Goal: Transaction & Acquisition: Purchase product/service

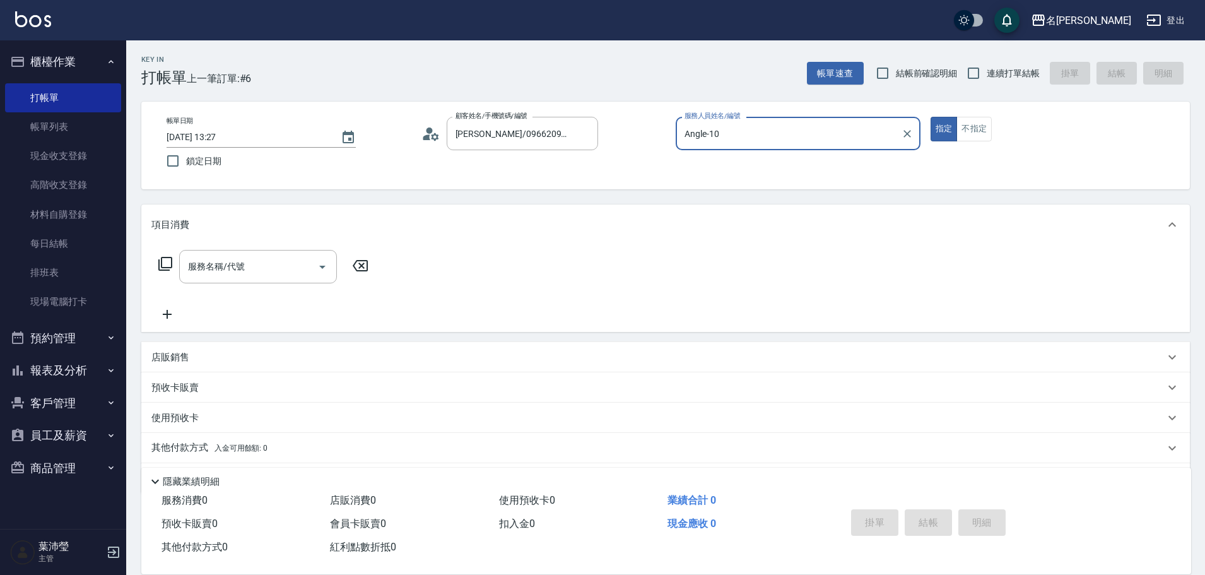
scroll to position [40, 0]
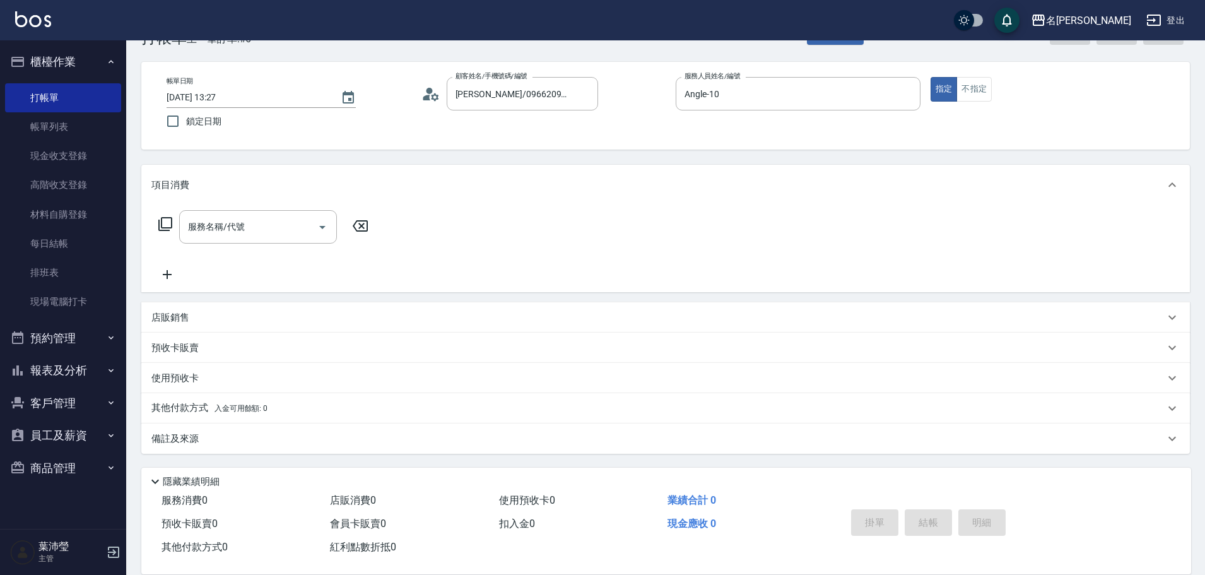
drag, startPoint x: 480, startPoint y: 326, endPoint x: 648, endPoint y: 201, distance: 209.5
click at [585, 96] on icon "Clear" at bounding box center [584, 94] width 13 height 13
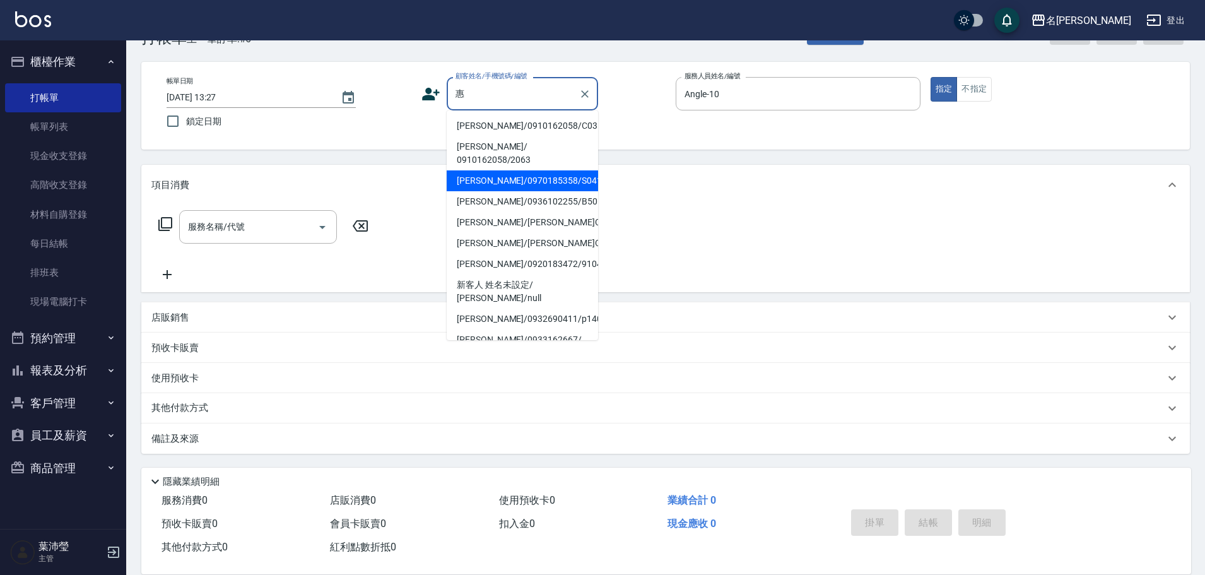
click at [546, 170] on li "[PERSON_NAME]/0970185358/S0415" at bounding box center [522, 180] width 151 height 21
type input "[PERSON_NAME]/0970185358/S0415"
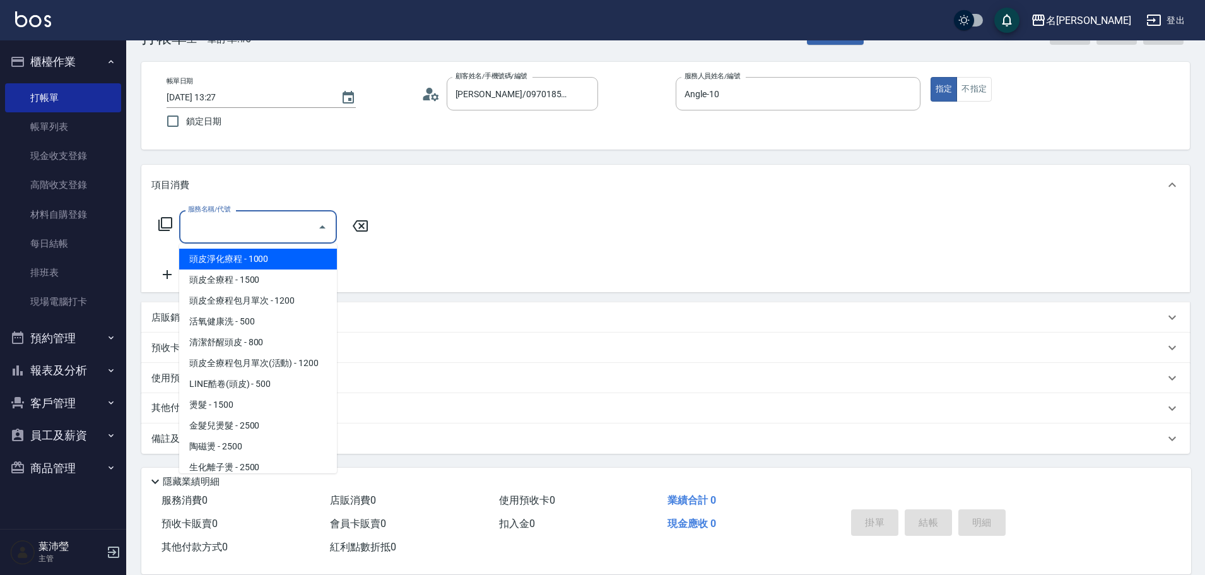
click at [201, 228] on input "服務名稱/代號" at bounding box center [248, 227] width 127 height 22
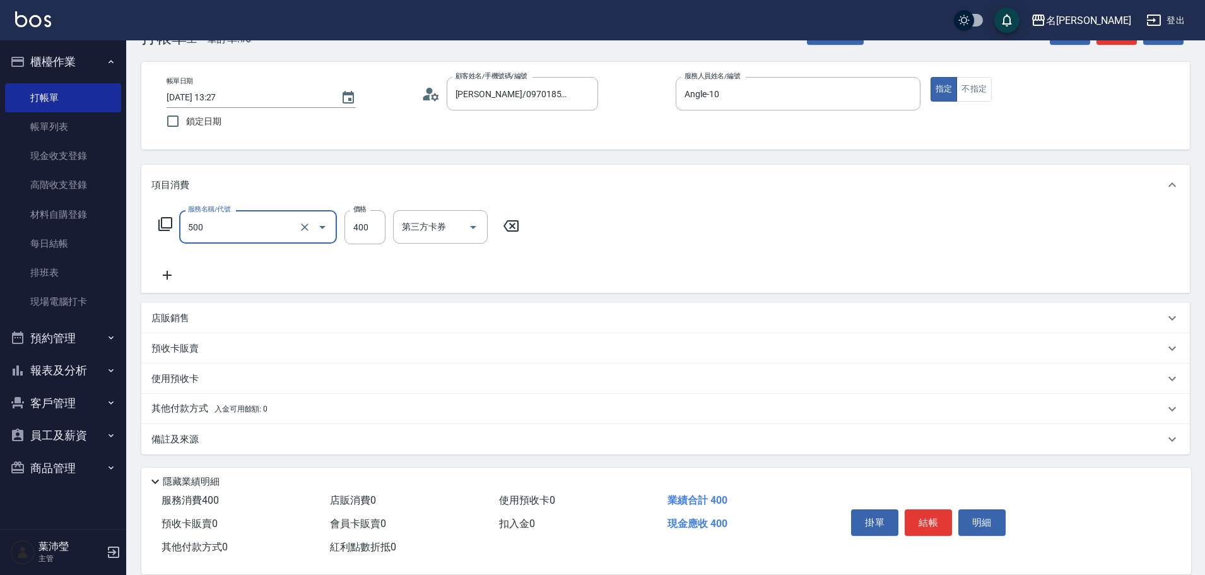
type input "洗髮(A級)(500)"
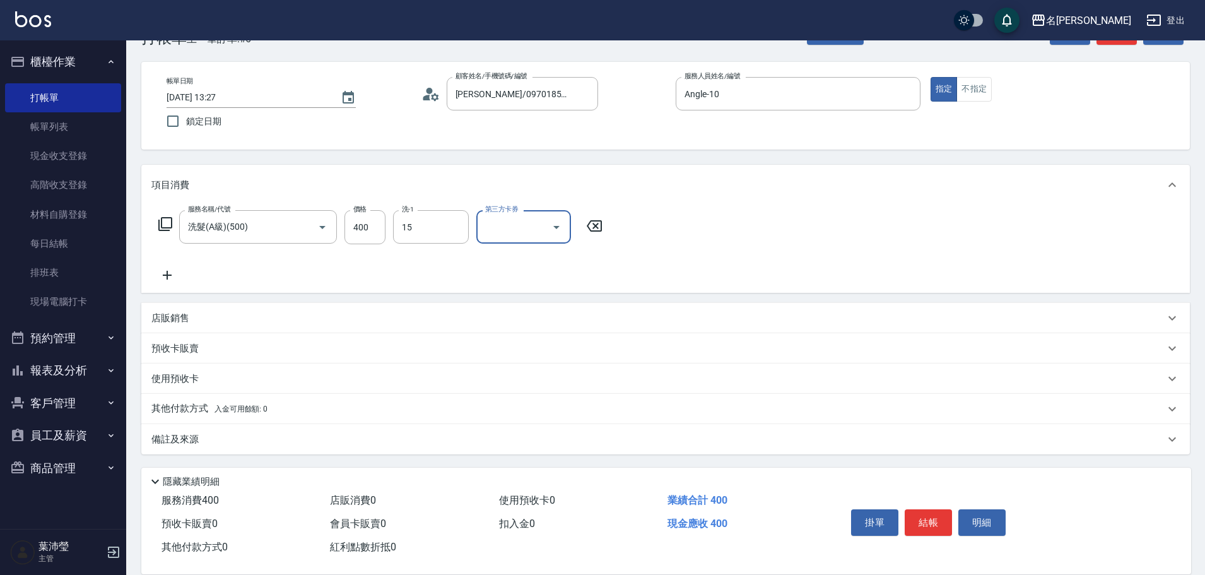
type input "慈均-15"
click at [925, 509] on button "結帳" at bounding box center [927, 522] width 47 height 26
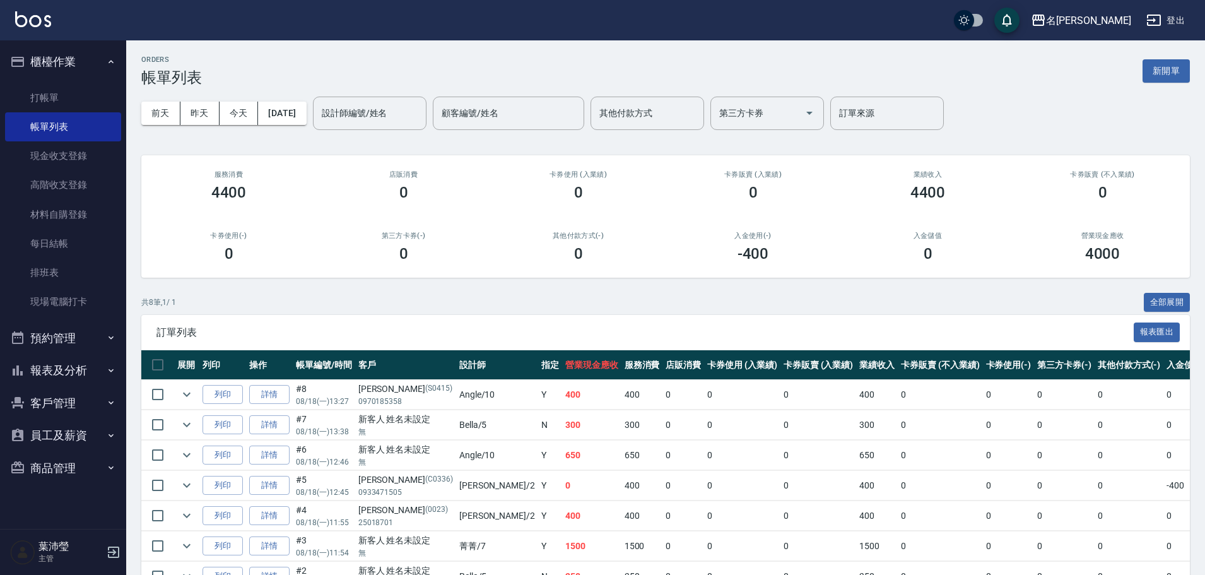
click at [32, 78] on ul "打帳單 帳單列表 現金收支登錄 高階收支登錄 材料自購登錄 每日結帳 排班表 現場電腦打卡" at bounding box center [63, 199] width 116 height 243
click at [42, 101] on link "打帳單" at bounding box center [63, 97] width 116 height 29
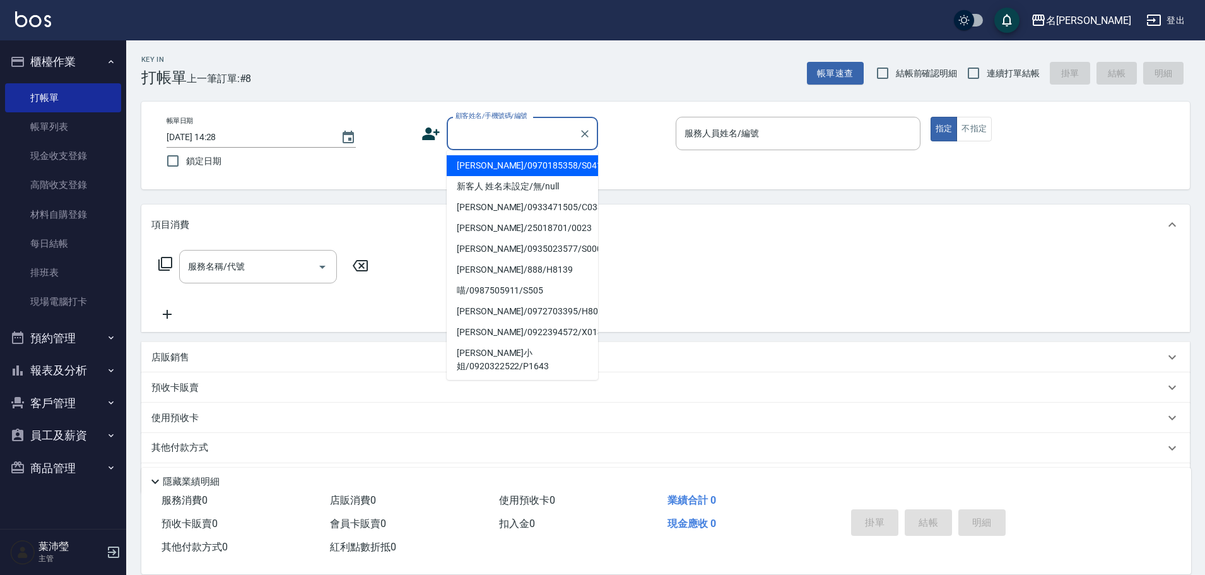
click at [489, 139] on input "顧客姓名/手機號碼/編號" at bounding box center [512, 133] width 121 height 22
click at [491, 158] on li "[PERSON_NAME]/0970185358/S0415" at bounding box center [522, 165] width 151 height 21
type input "[PERSON_NAME]/0970185358/S0415"
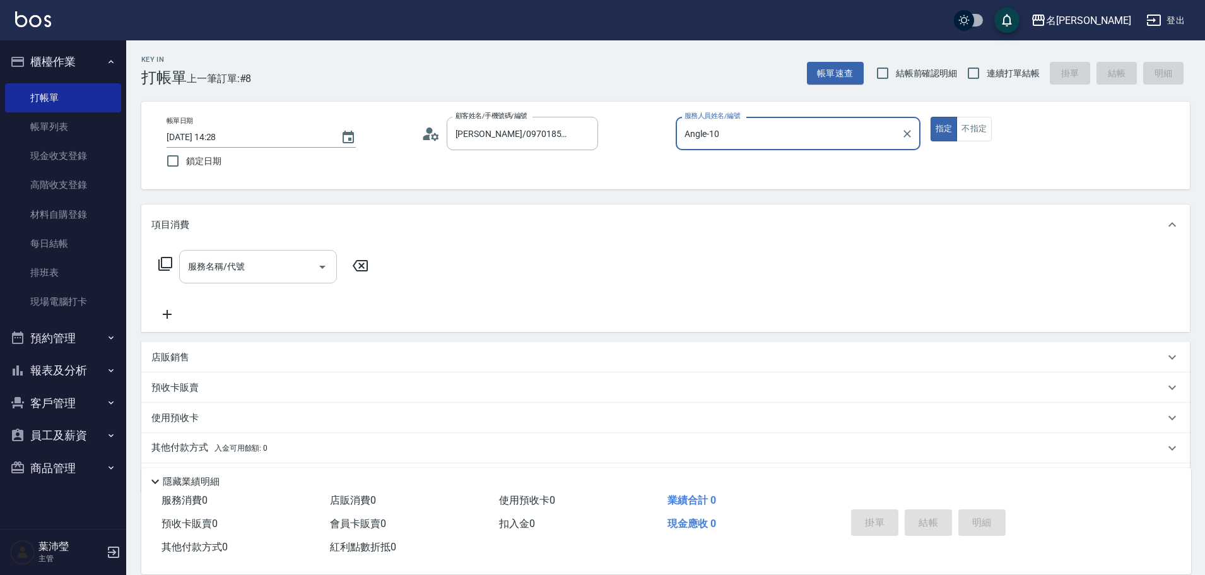
click at [234, 264] on div "服務名稱/代號 服務名稱/代號" at bounding box center [258, 266] width 158 height 33
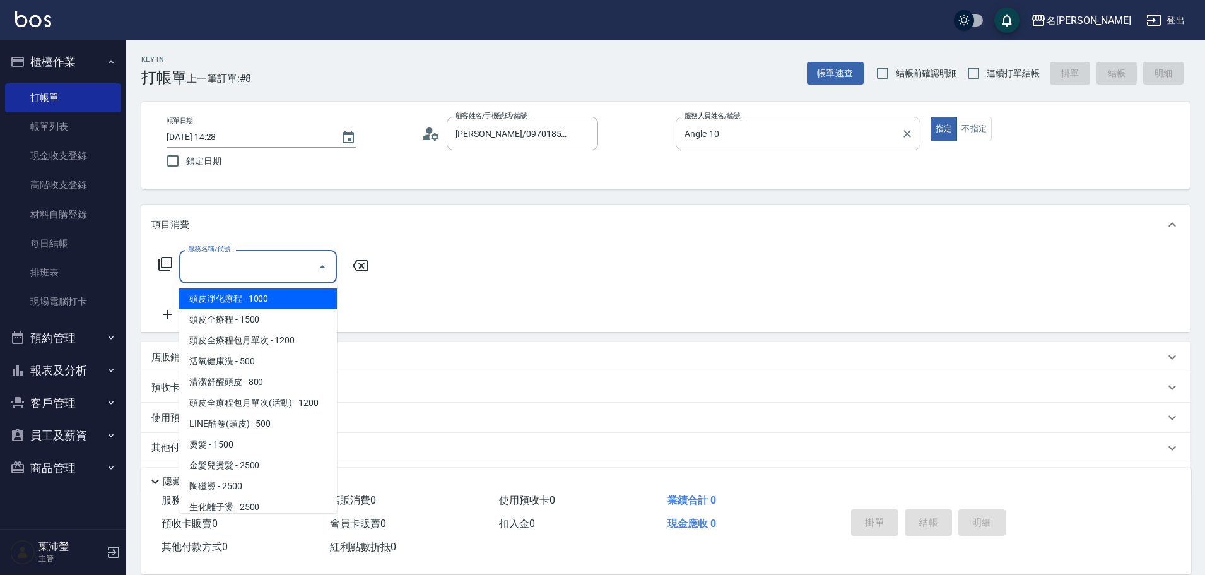
click at [743, 142] on input "Angle-10" at bounding box center [788, 133] width 214 height 22
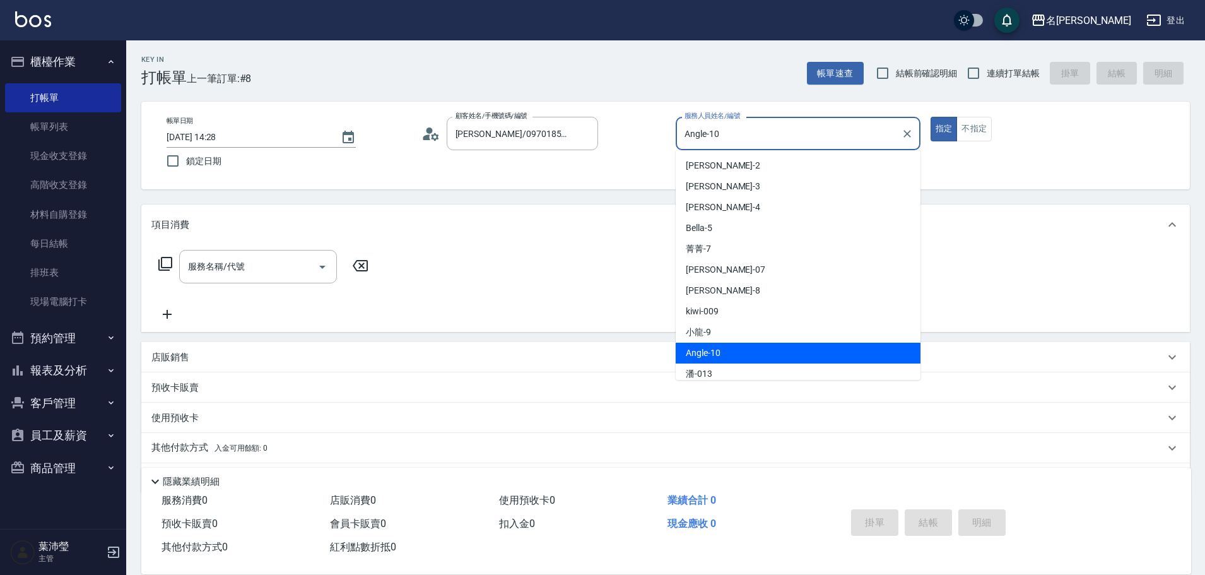
click at [743, 142] on input "Angle-10" at bounding box center [788, 133] width 214 height 22
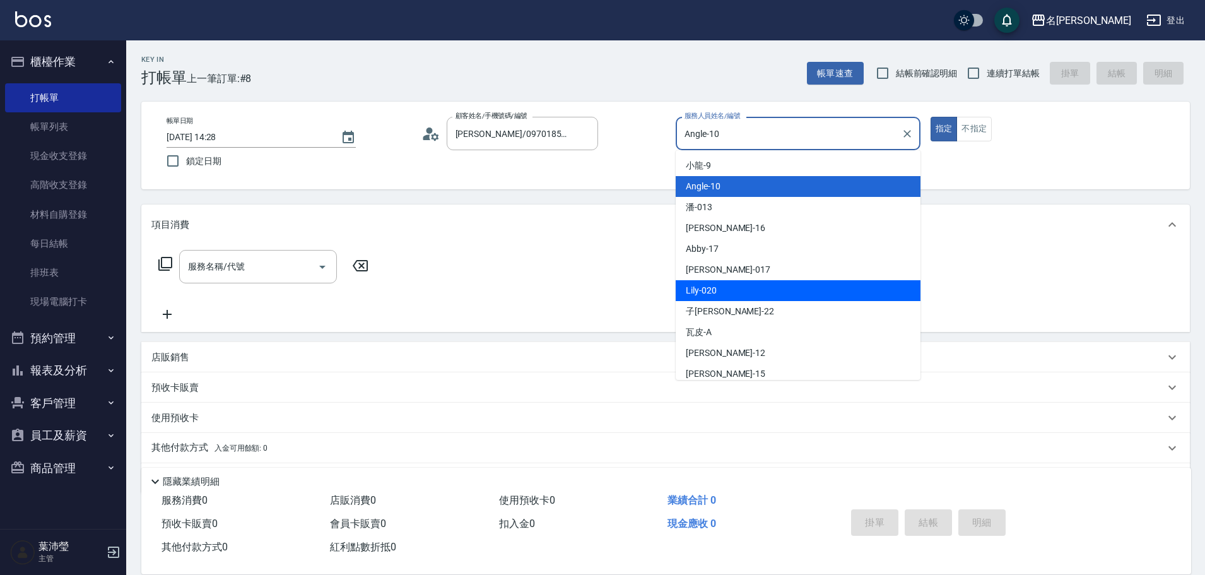
scroll to position [189, 0]
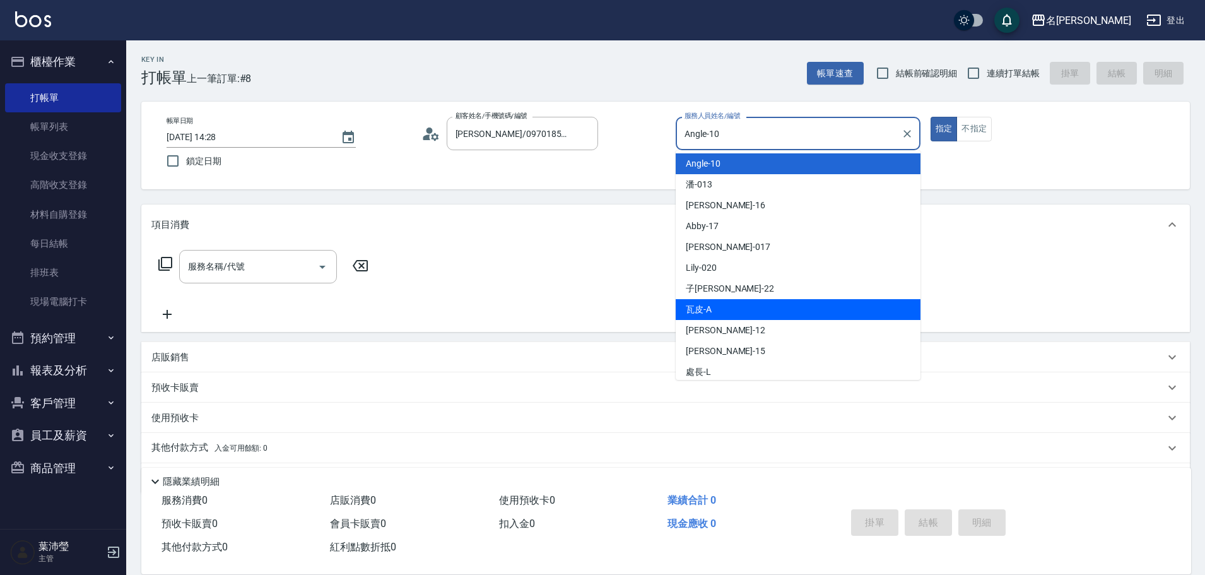
click at [703, 312] on span "瓦皮 -A" at bounding box center [699, 309] width 26 height 13
type input "瓦皮-A"
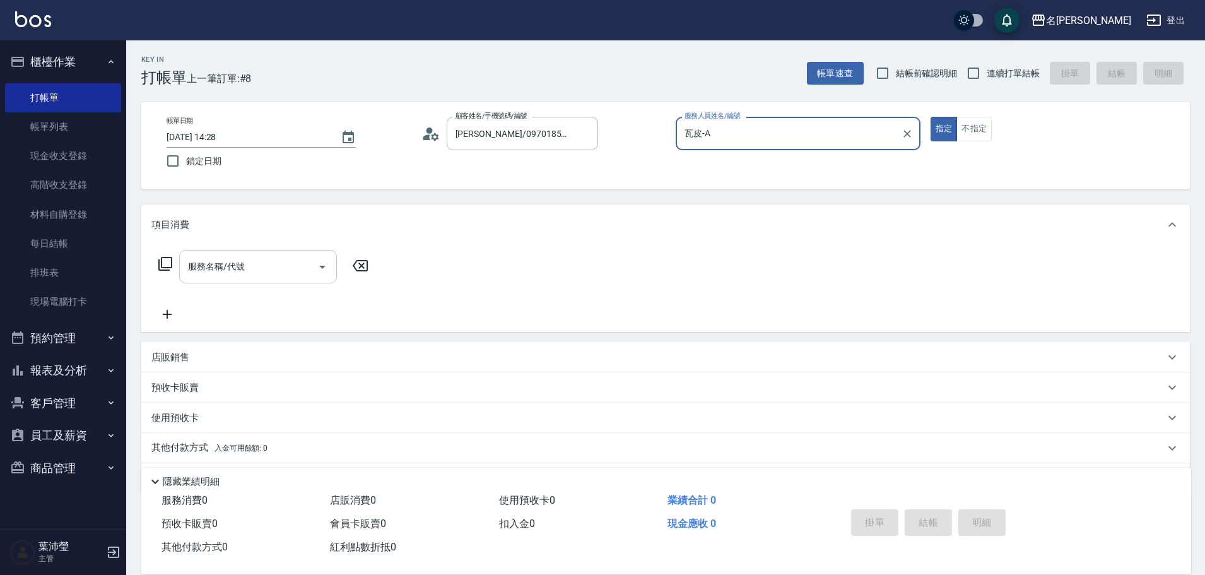
click at [238, 254] on div "服務名稱/代號" at bounding box center [258, 266] width 158 height 33
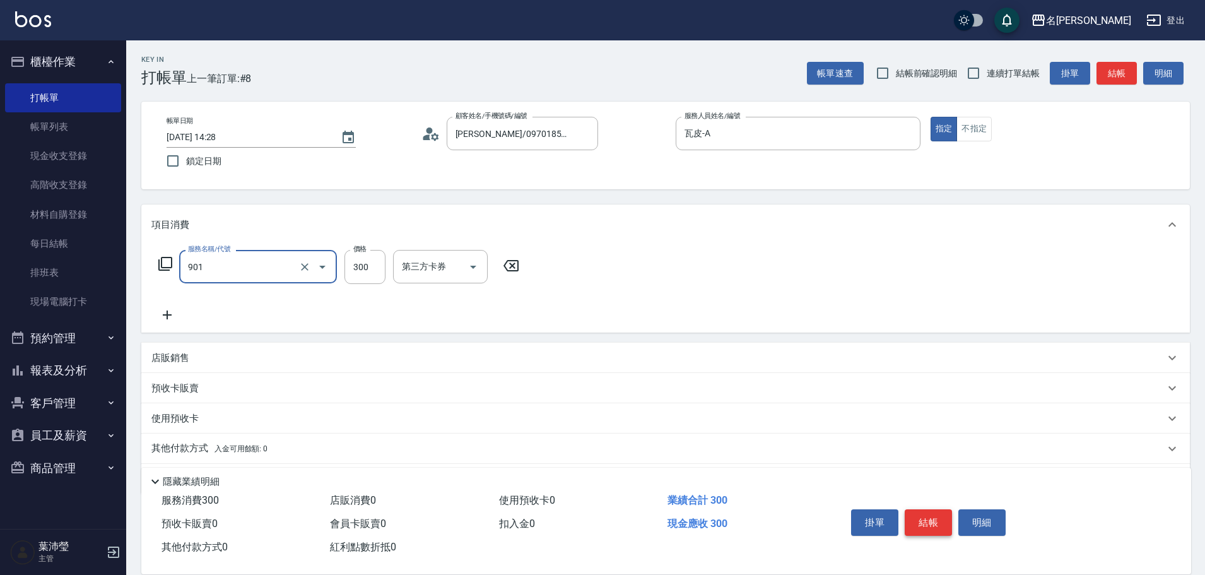
type input "修手(901)"
click at [911, 515] on button "結帳" at bounding box center [927, 522] width 47 height 26
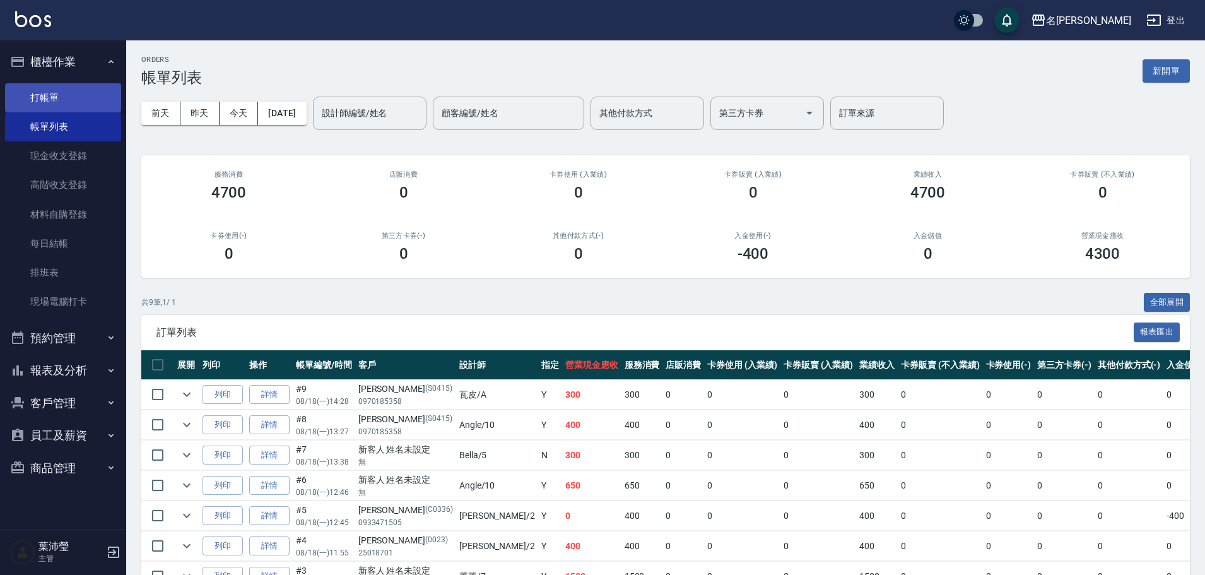
click at [114, 100] on link "打帳單" at bounding box center [63, 97] width 116 height 29
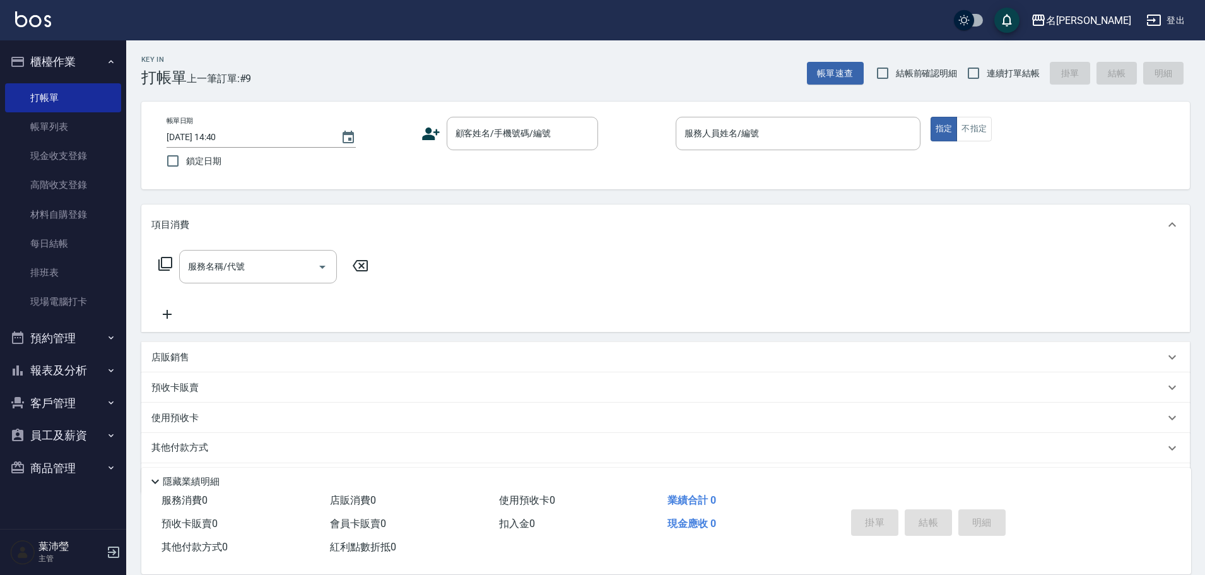
click at [443, 140] on div "顧客姓名/手機號碼/編號 顧客姓名/手機號碼/編號" at bounding box center [543, 133] width 245 height 33
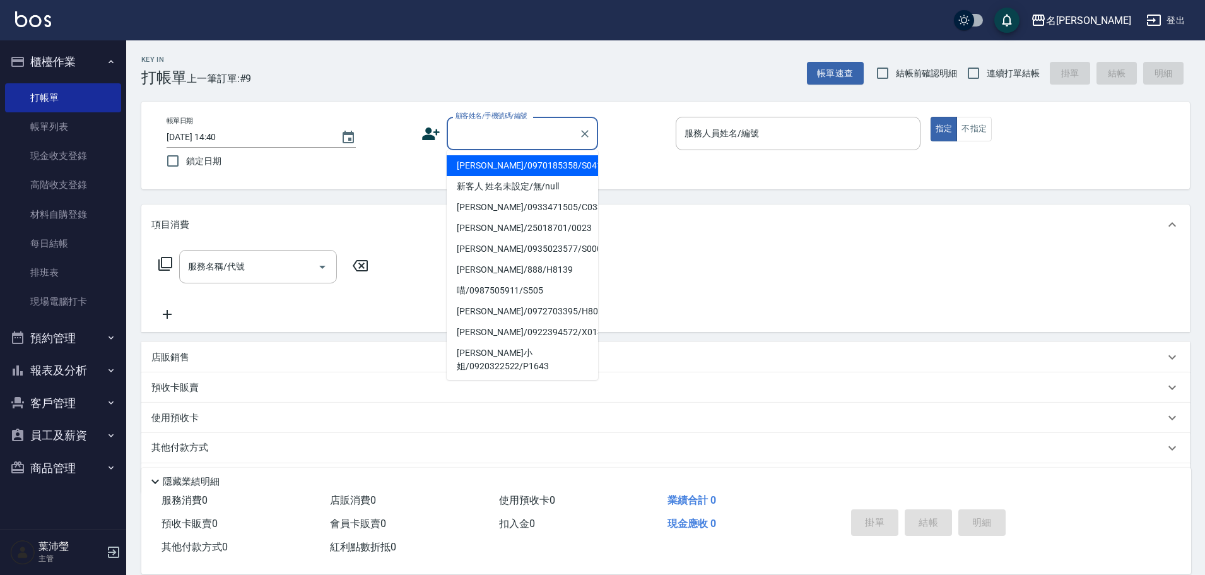
click at [471, 131] on input "顧客姓名/手機號碼/編號" at bounding box center [512, 133] width 121 height 22
click at [503, 229] on li "[PERSON_NAME]/0955779416/2395" at bounding box center [522, 228] width 151 height 21
type input "[PERSON_NAME]/0955779416/2395"
type input "敏卉-2"
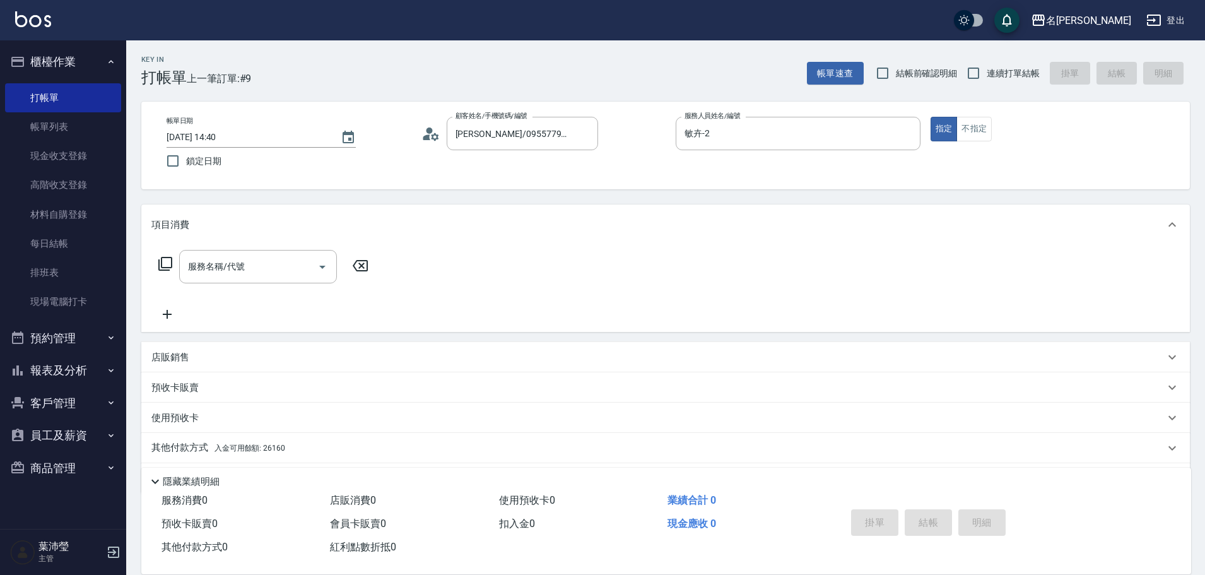
click at [161, 259] on icon at bounding box center [165, 264] width 14 height 14
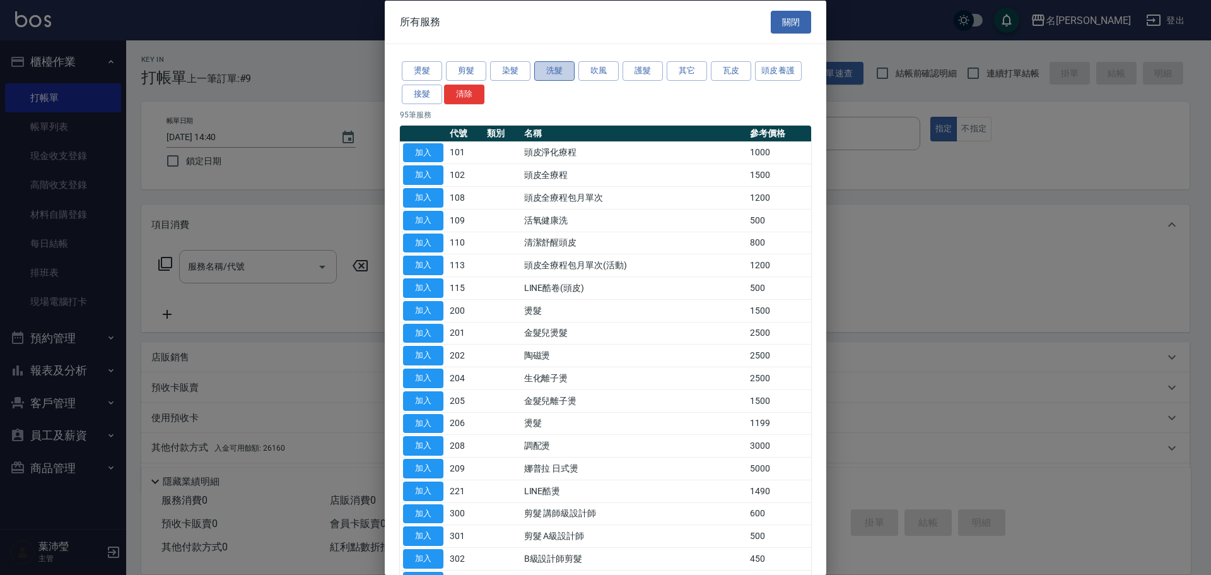
click at [546, 67] on button "洗髮" at bounding box center [554, 71] width 40 height 20
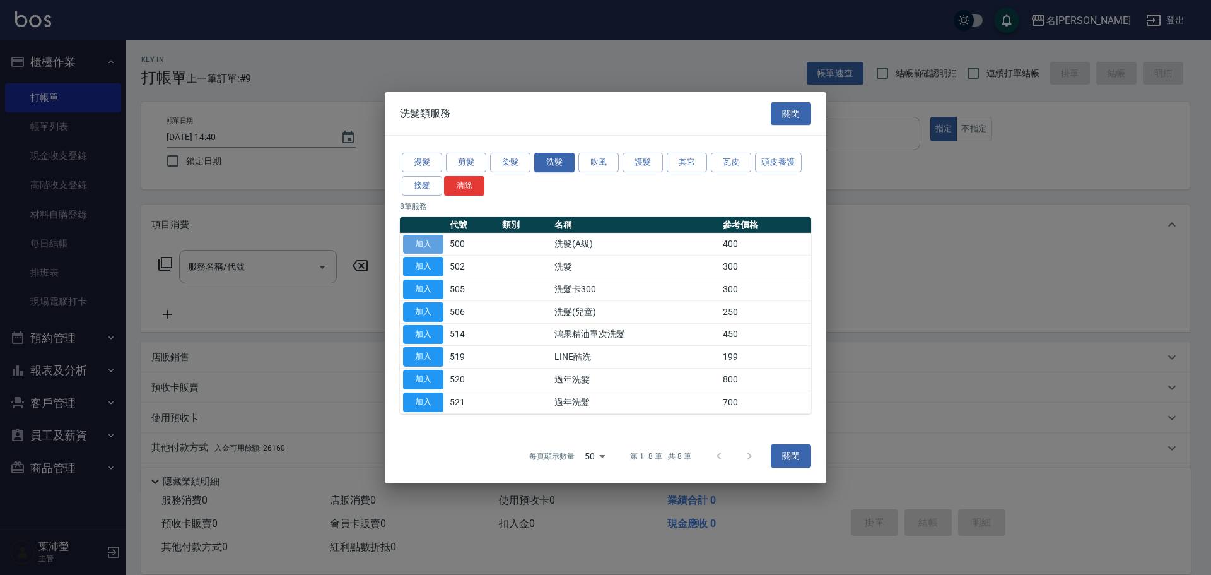
click at [428, 247] on button "加入" at bounding box center [423, 244] width 40 height 20
type input "洗髮(A級)(500)"
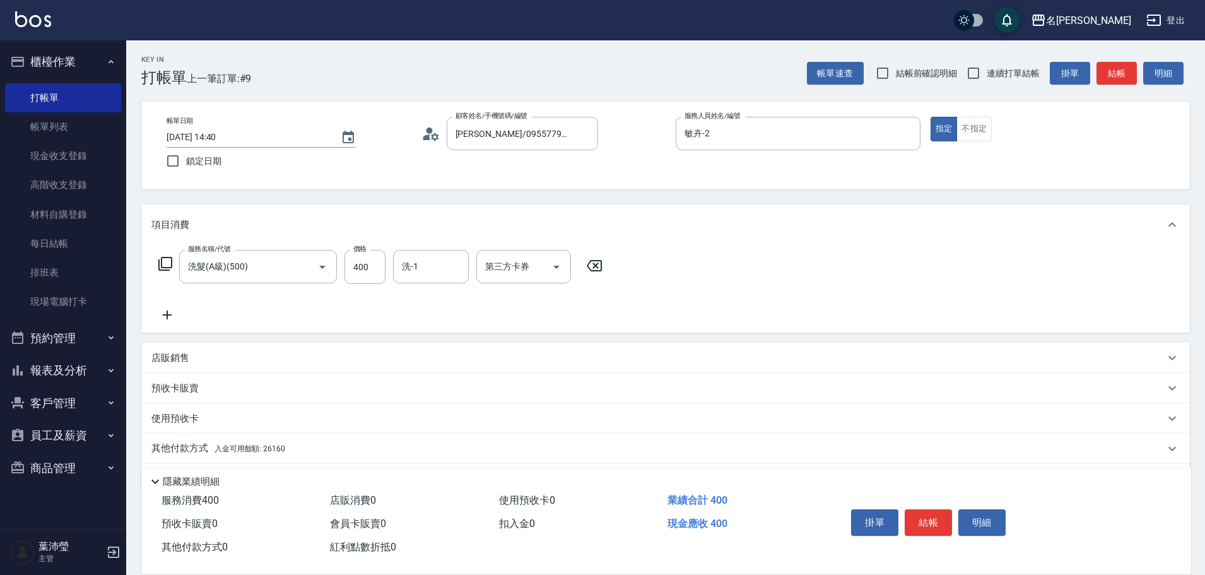
click at [186, 452] on p "其他付款方式 入金可用餘額: 26160" at bounding box center [218, 448] width 134 height 14
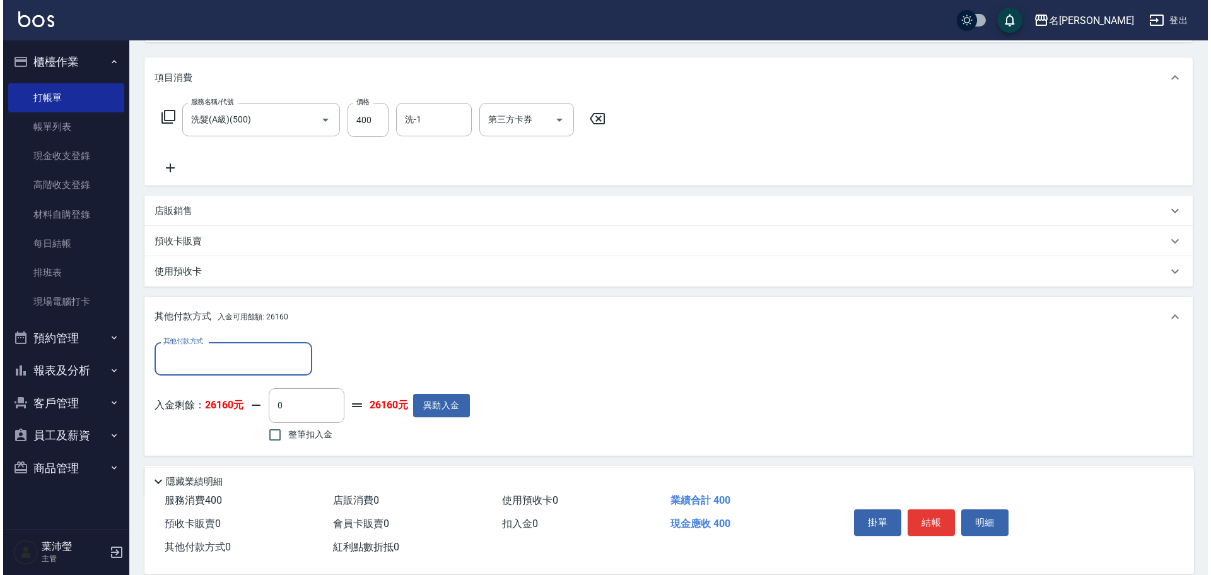
scroll to position [189, 0]
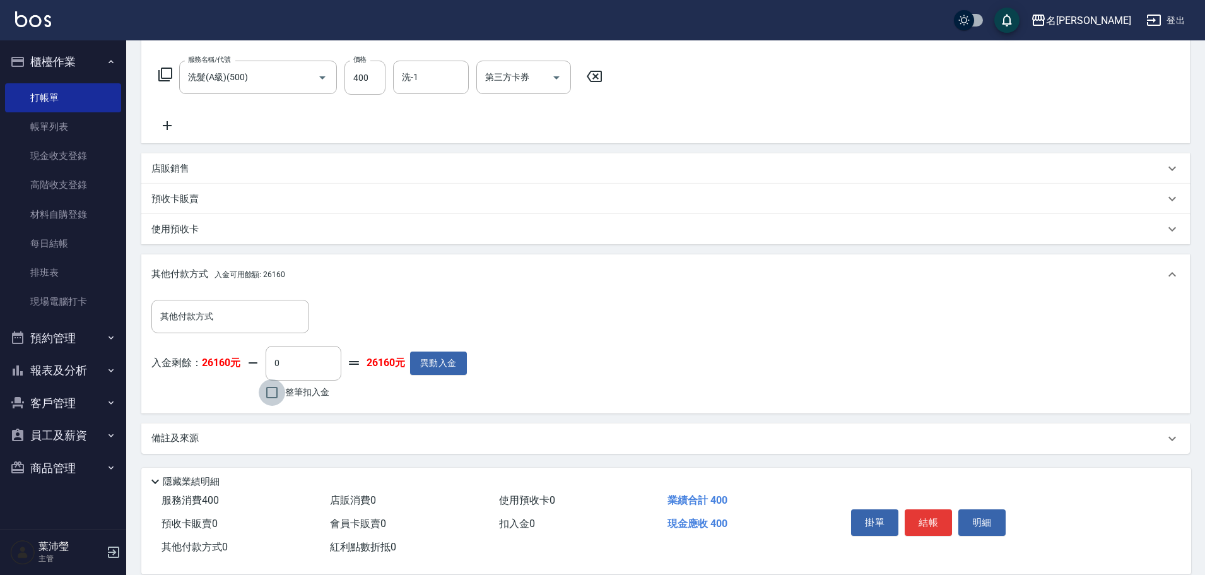
click at [268, 393] on input "整筆扣入金" at bounding box center [272, 392] width 26 height 26
checkbox input "true"
type input "400"
click at [978, 513] on button "明細" at bounding box center [981, 522] width 47 height 26
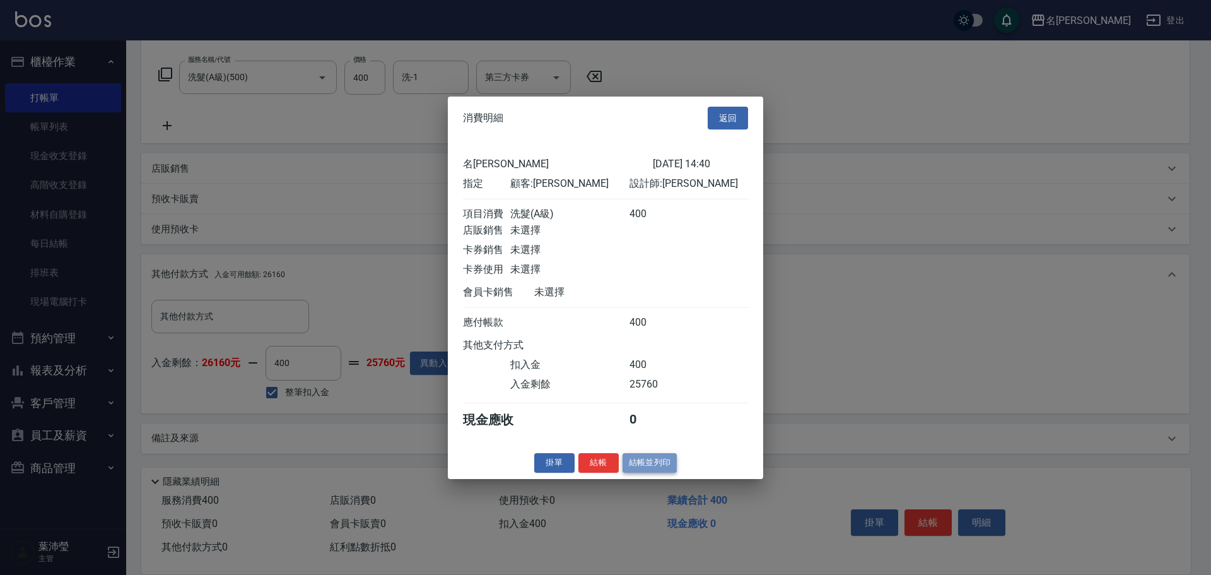
click at [640, 465] on button "結帳並列印" at bounding box center [650, 463] width 55 height 20
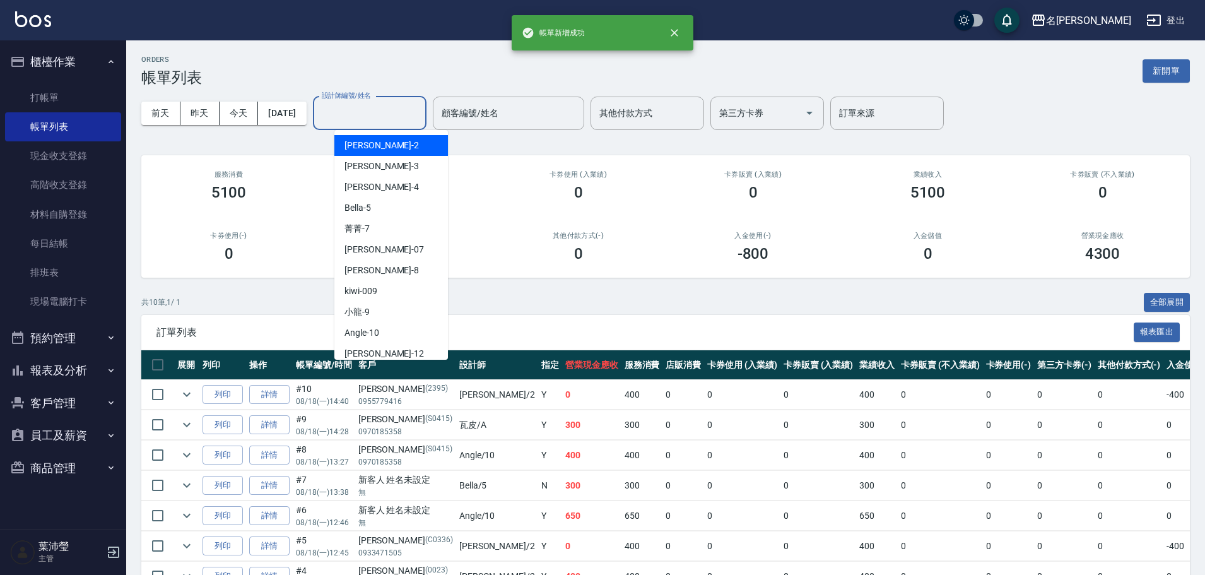
drag, startPoint x: 407, startPoint y: 112, endPoint x: 413, endPoint y: 119, distance: 9.4
click at [411, 116] on input "設計師編號/姓名" at bounding box center [370, 113] width 102 height 22
click at [412, 141] on div "敏卉 -2" at bounding box center [391, 145] width 114 height 21
type input "敏卉-2"
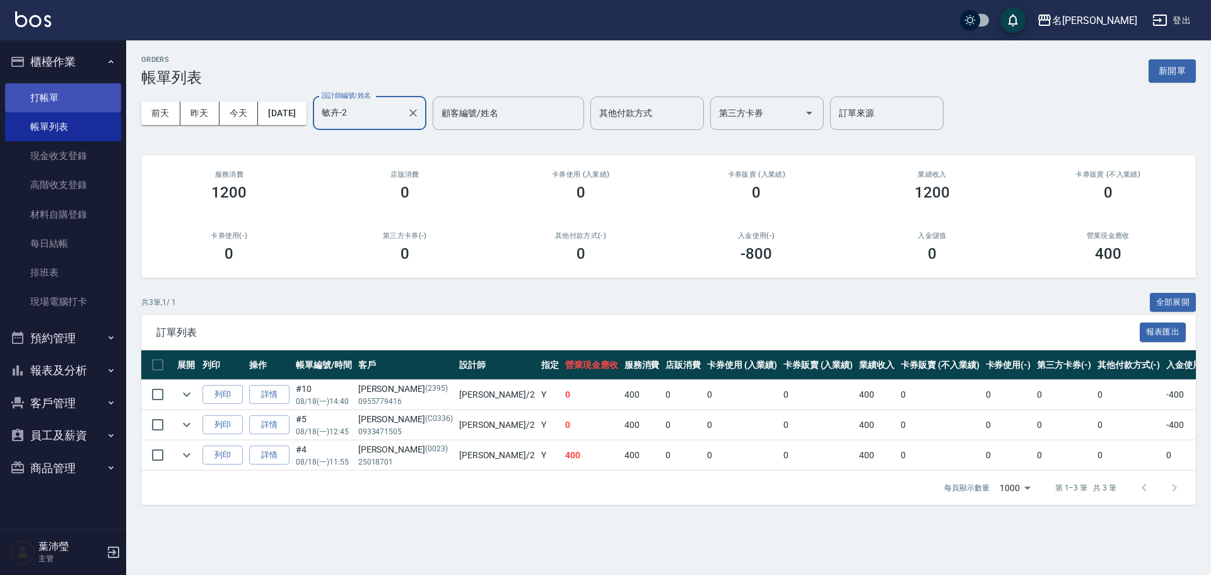
click at [70, 101] on link "打帳單" at bounding box center [63, 97] width 116 height 29
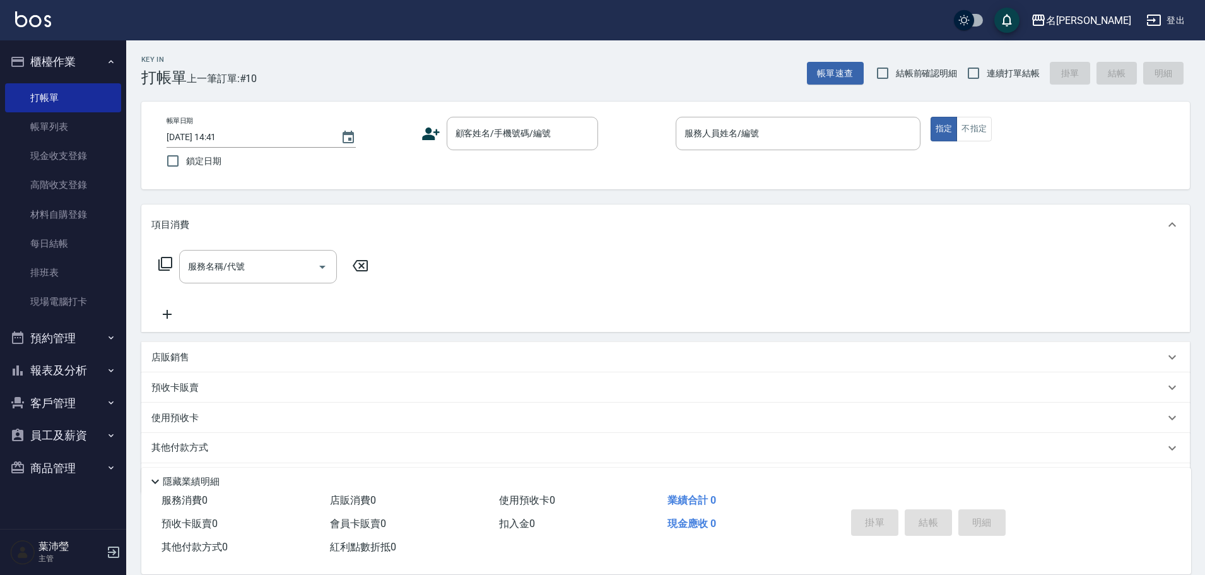
drag, startPoint x: 722, startPoint y: 297, endPoint x: 469, endPoint y: 302, distance: 253.0
click at [723, 297] on div "服務名稱/代號 服務名稱/代號" at bounding box center [665, 288] width 1048 height 87
click at [70, 136] on link "帳單列表" at bounding box center [63, 126] width 116 height 29
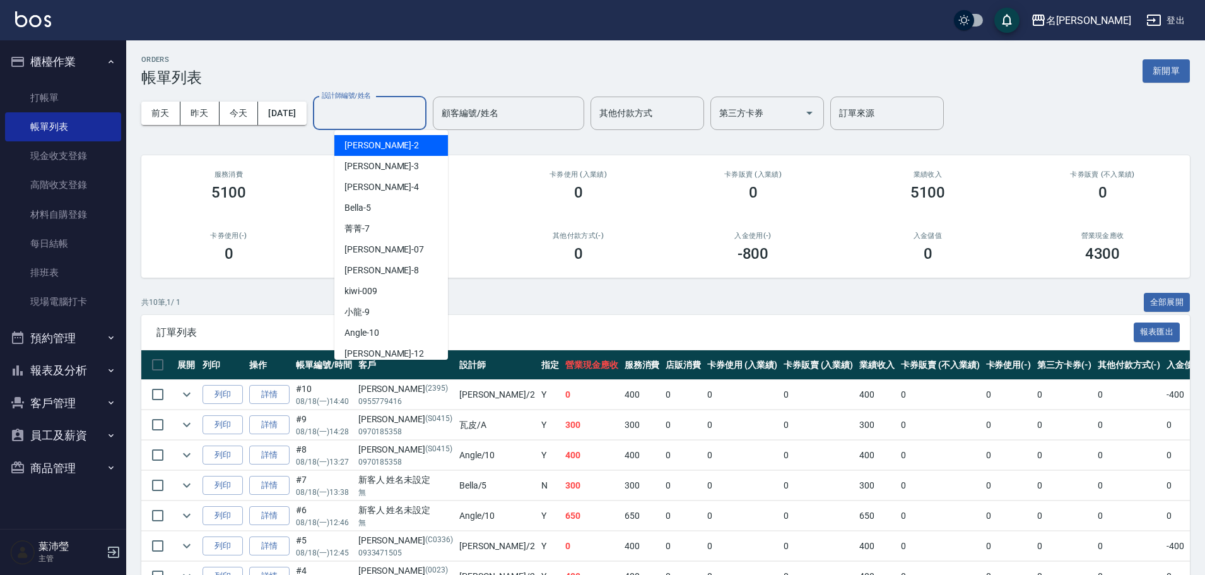
click at [352, 122] on input "設計師編號/姓名" at bounding box center [370, 113] width 102 height 22
click at [389, 217] on div "Bella -5" at bounding box center [391, 207] width 114 height 21
type input "Bella-5"
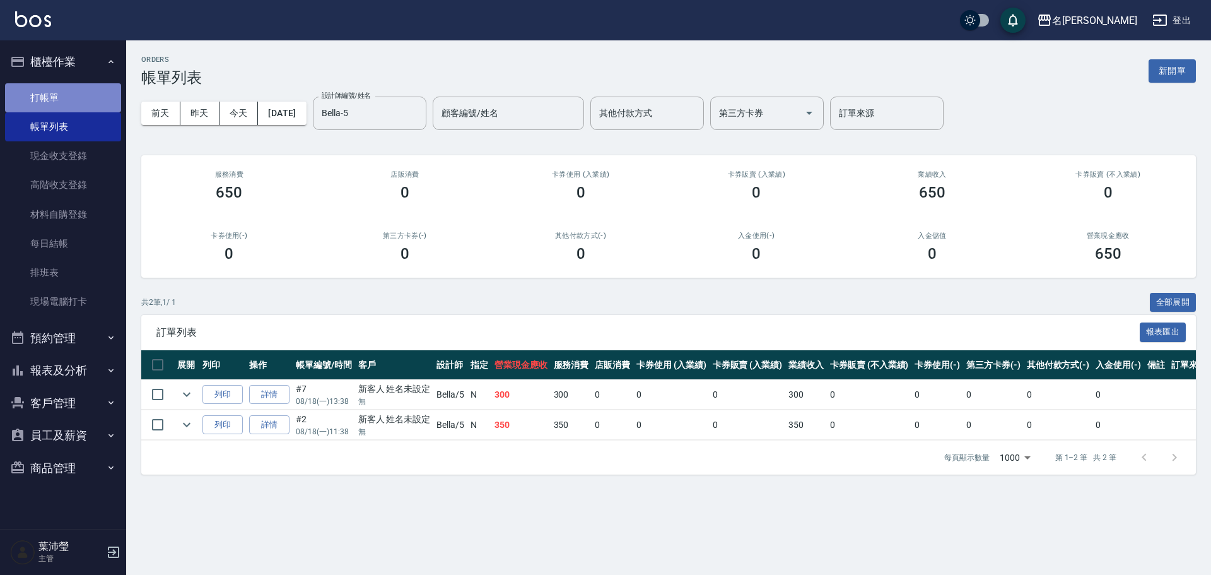
click at [79, 87] on link "打帳單" at bounding box center [63, 97] width 116 height 29
